Goal: Navigation & Orientation: Find specific page/section

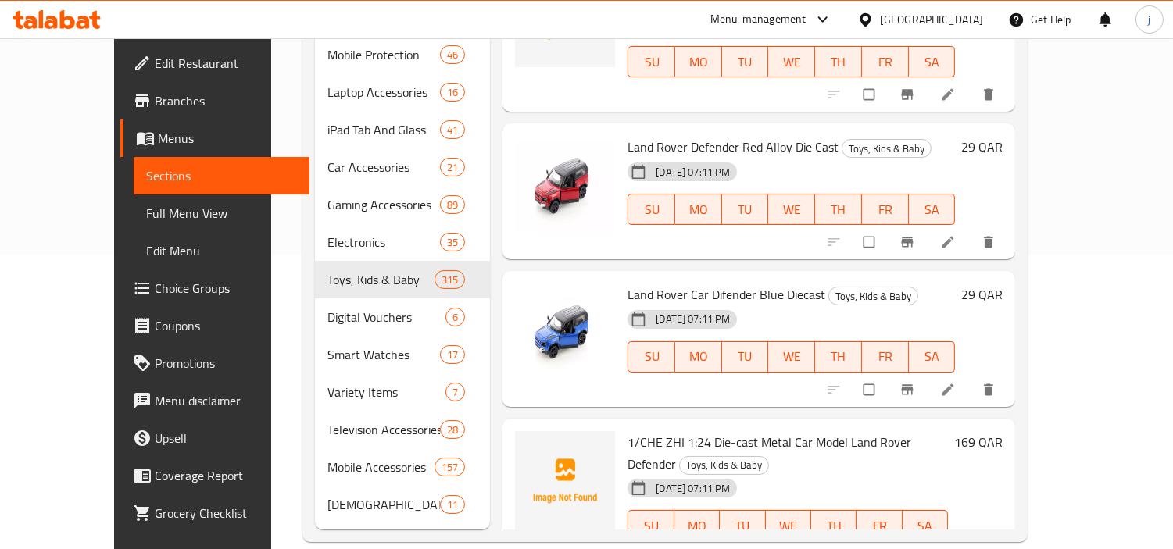
click at [146, 182] on span "Sections" at bounding box center [222, 175] width 152 height 19
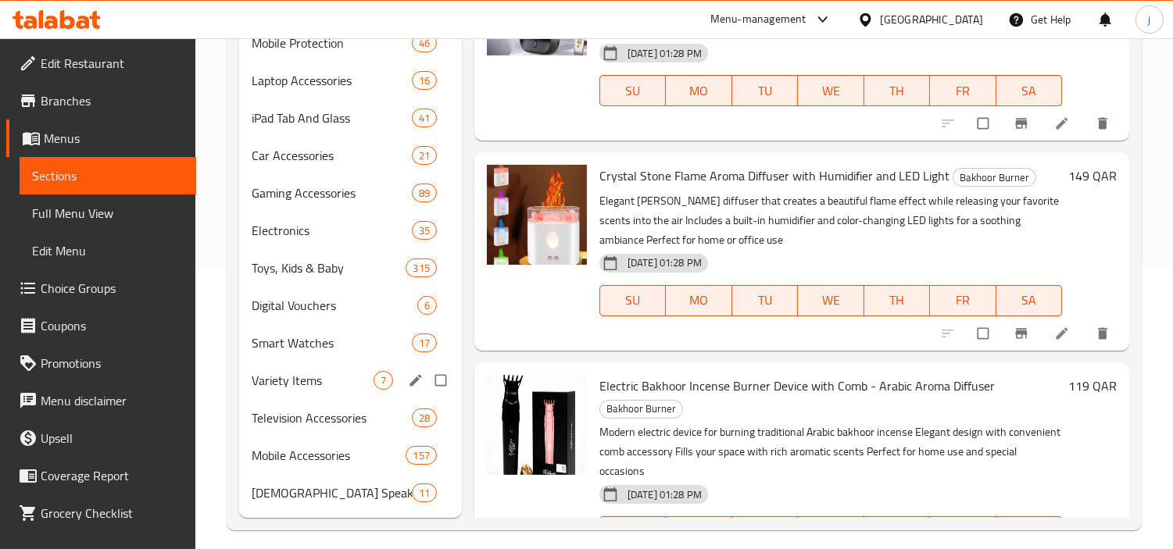
scroll to position [295, 0]
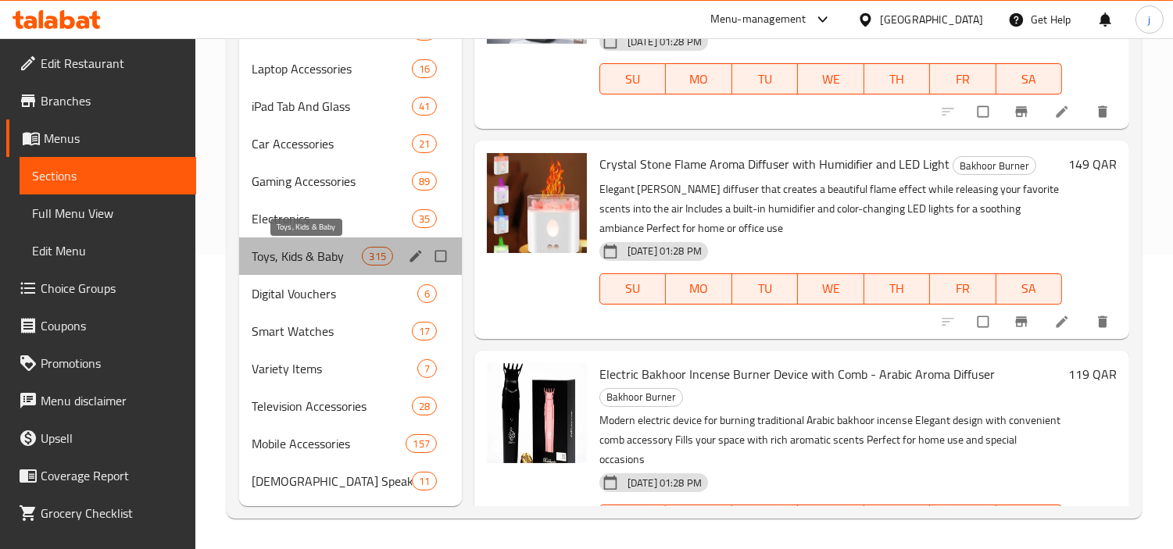
click at [313, 262] on span "Toys, Kids & Baby" at bounding box center [307, 256] width 110 height 19
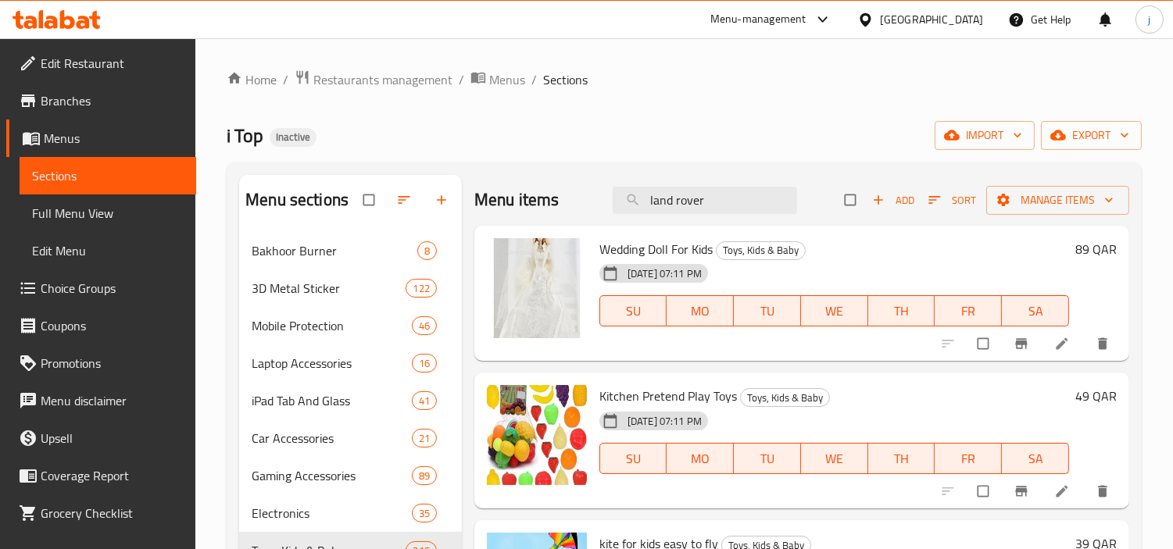
click at [69, 27] on icon at bounding box center [67, 19] width 15 height 19
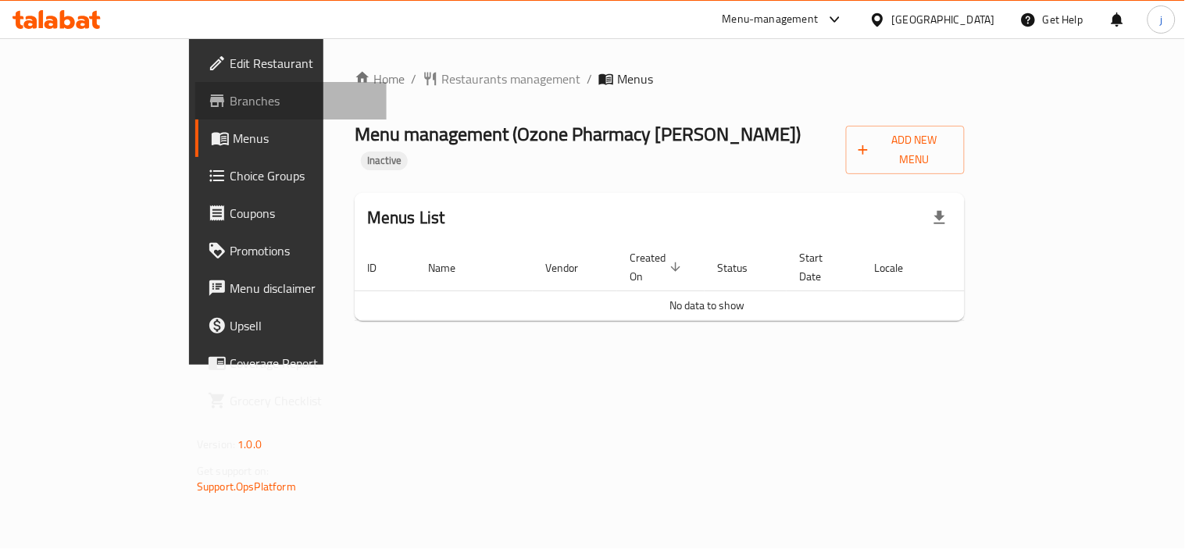
click at [230, 102] on span "Branches" at bounding box center [302, 100] width 145 height 19
